Goal: Navigation & Orientation: Find specific page/section

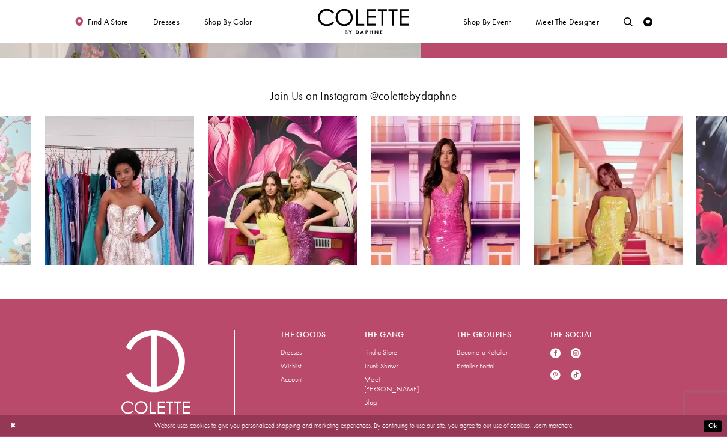
scroll to position [1651, 0]
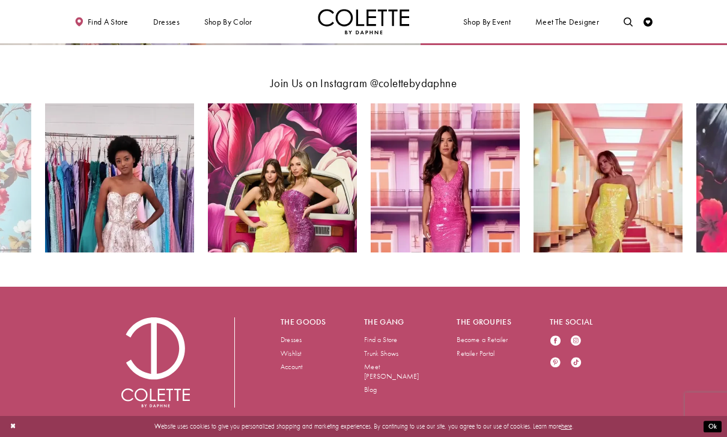
click at [289, 336] on link "Dresses" at bounding box center [290, 339] width 21 height 10
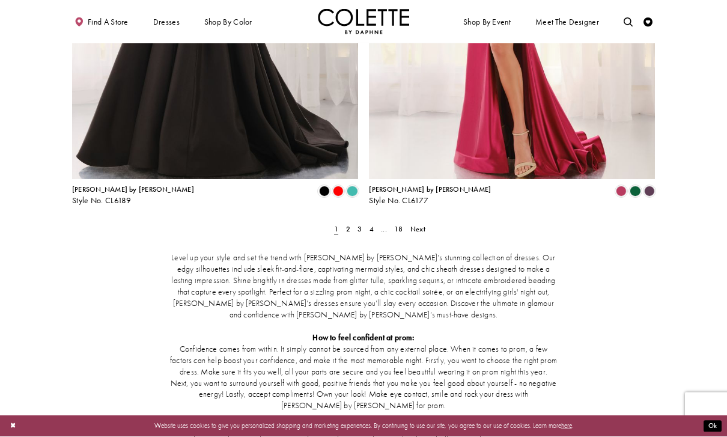
scroll to position [1644, 0]
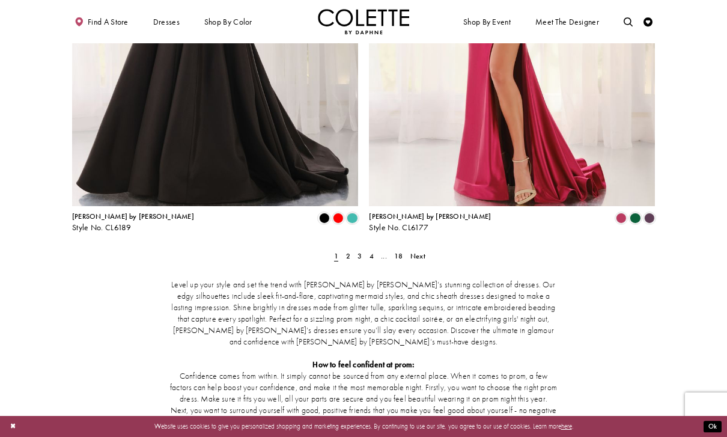
click at [412, 251] on span "Next" at bounding box center [417, 256] width 15 height 10
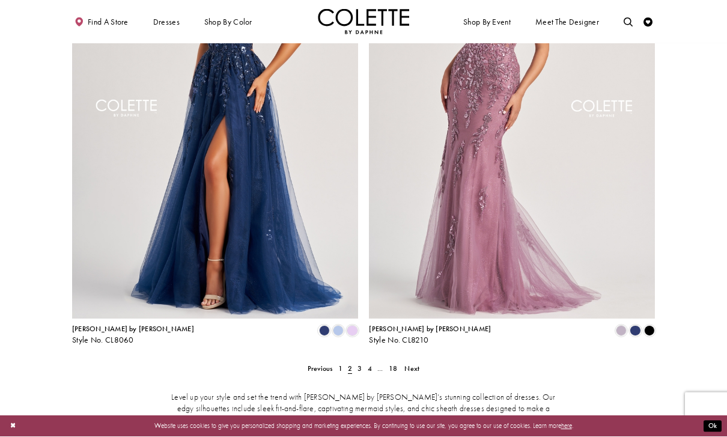
scroll to position [1538, 0]
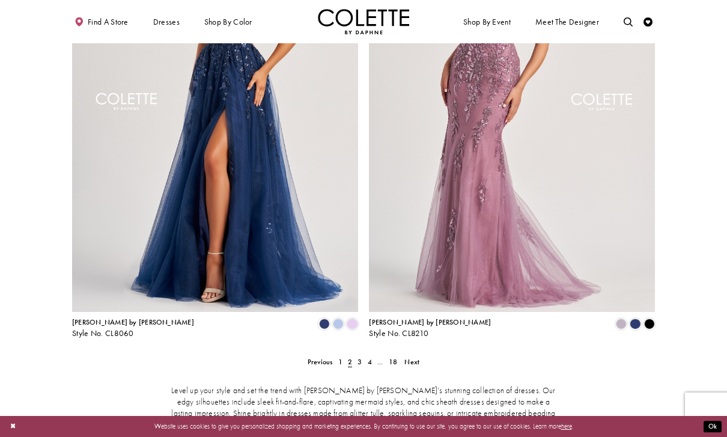
click at [417, 357] on span "Next" at bounding box center [411, 362] width 15 height 10
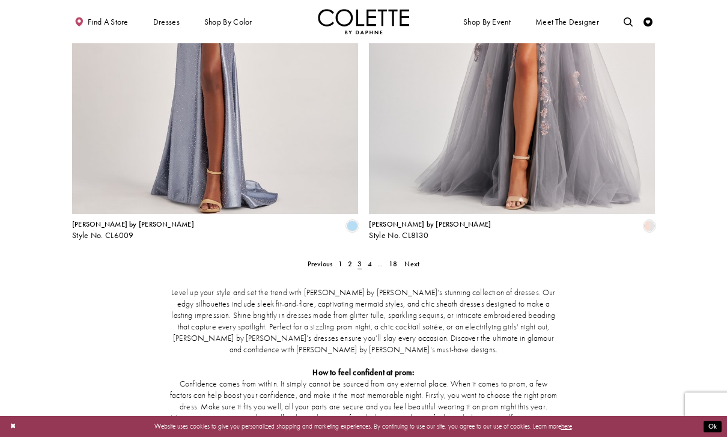
scroll to position [1637, 0]
click at [406, 258] on span "Next" at bounding box center [411, 263] width 15 height 10
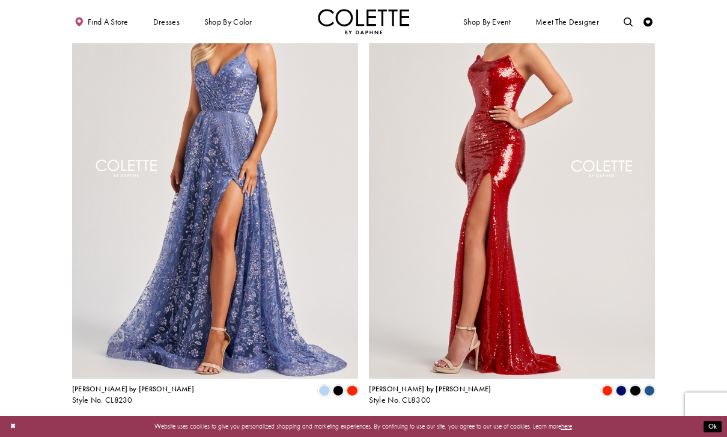
scroll to position [1540, 0]
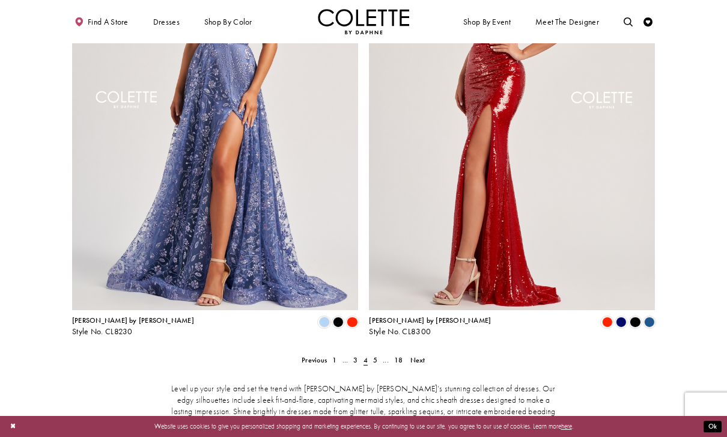
click at [417, 355] on span "Next" at bounding box center [417, 360] width 15 height 10
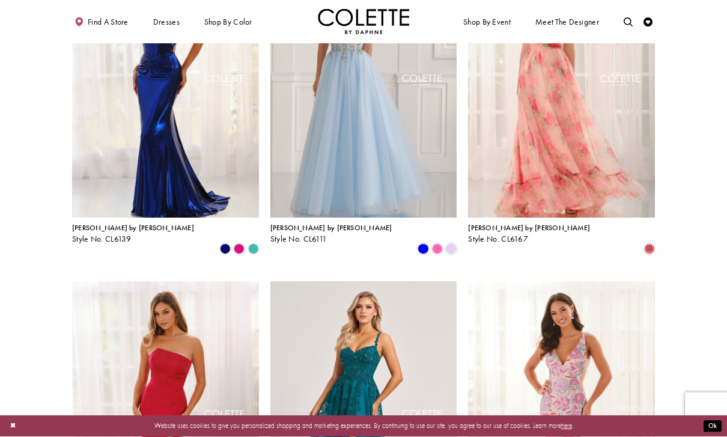
scroll to position [494, 0]
